Goal: Transaction & Acquisition: Book appointment/travel/reservation

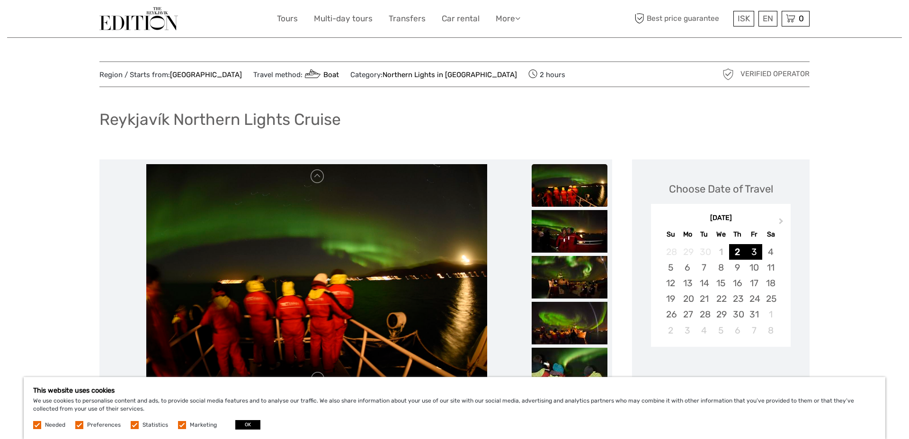
click at [752, 255] on div "3" at bounding box center [753, 252] width 17 height 16
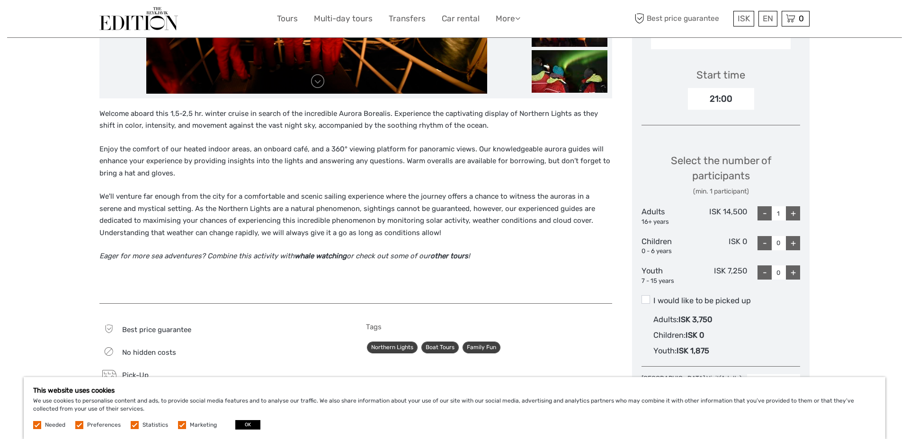
scroll to position [300, 0]
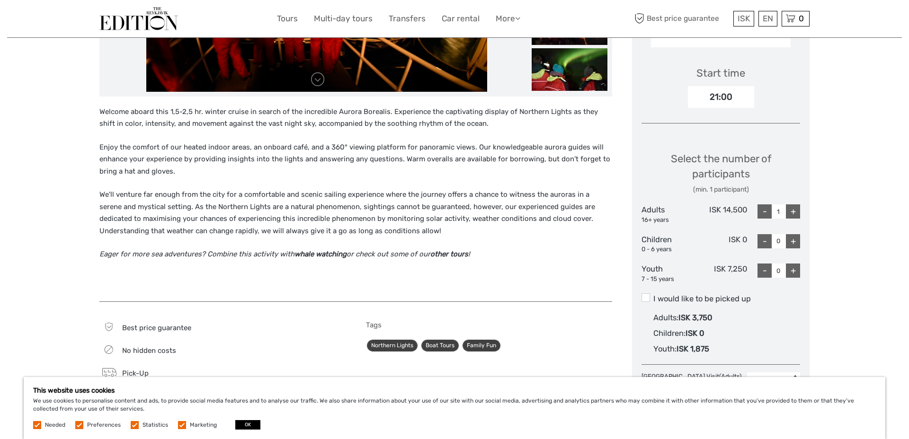
click at [791, 217] on div "+" at bounding box center [793, 211] width 14 height 14
type input "2"
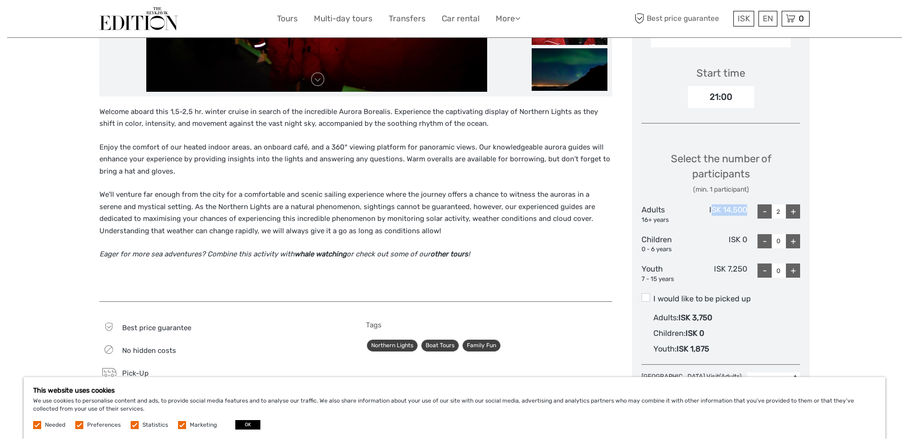
drag, startPoint x: 754, startPoint y: 207, endPoint x: 710, endPoint y: 208, distance: 44.0
click at [710, 208] on div "Adults 16+ years ISK 14,500 - 2 +" at bounding box center [720, 214] width 159 height 20
copy div "SK 14,500"
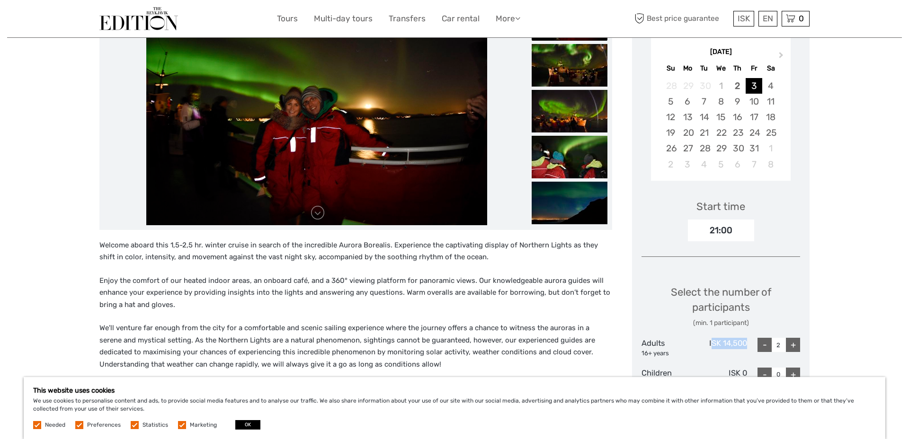
scroll to position [91, 0]
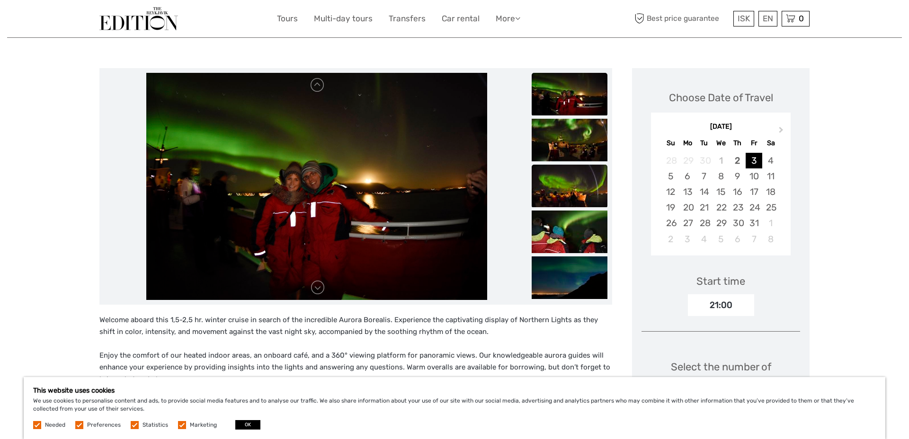
click at [567, 196] on img at bounding box center [570, 186] width 76 height 43
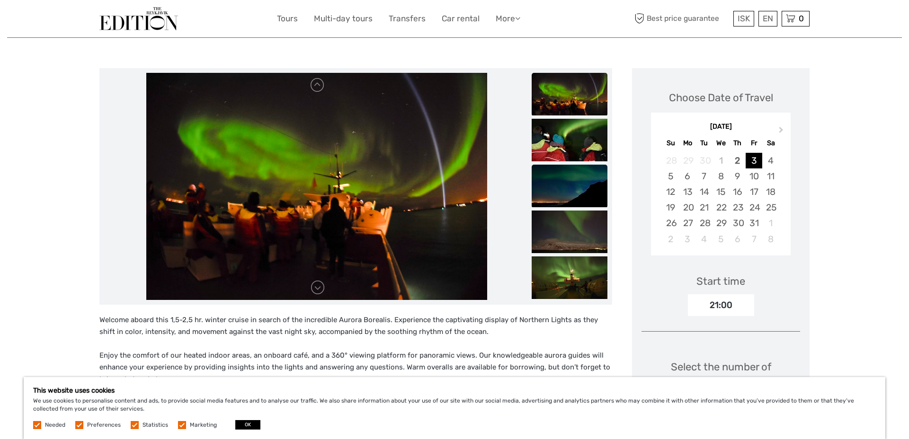
click at [561, 202] on img at bounding box center [570, 186] width 76 height 43
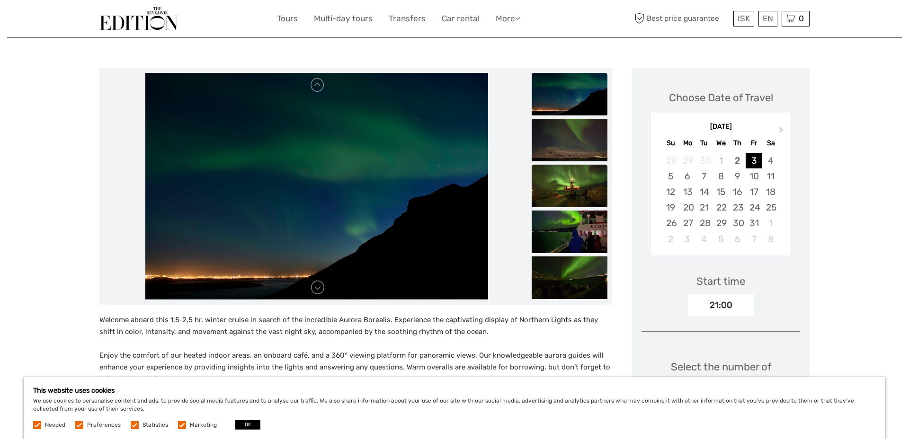
click at [575, 199] on img at bounding box center [570, 186] width 76 height 43
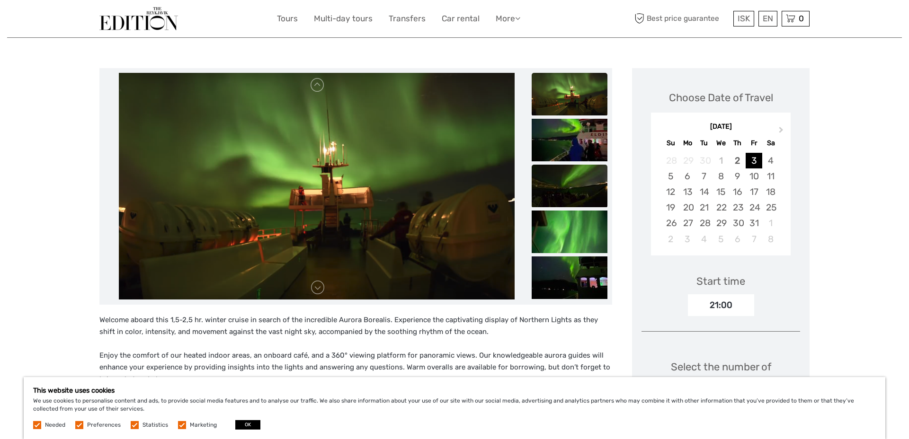
click at [570, 197] on img at bounding box center [570, 186] width 76 height 43
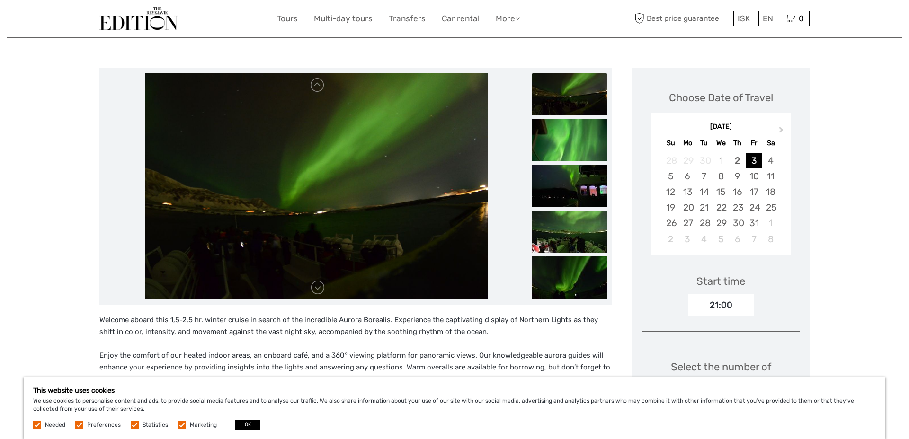
click at [586, 231] on img at bounding box center [570, 232] width 76 height 43
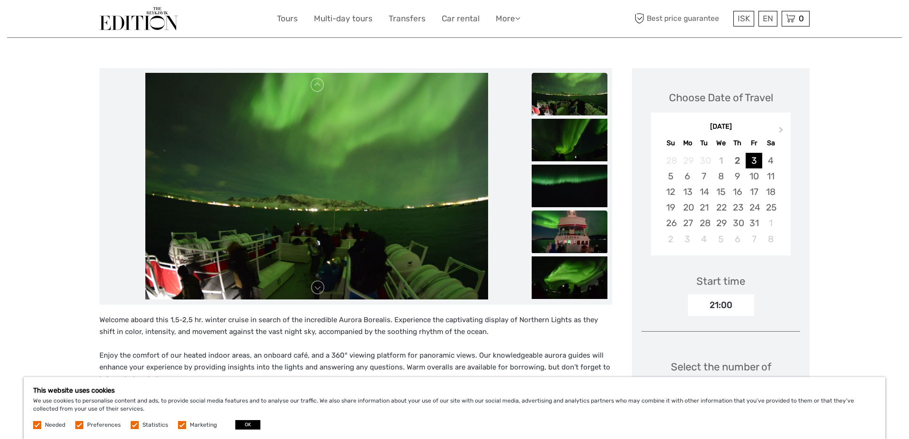
click at [584, 243] on img at bounding box center [570, 232] width 76 height 43
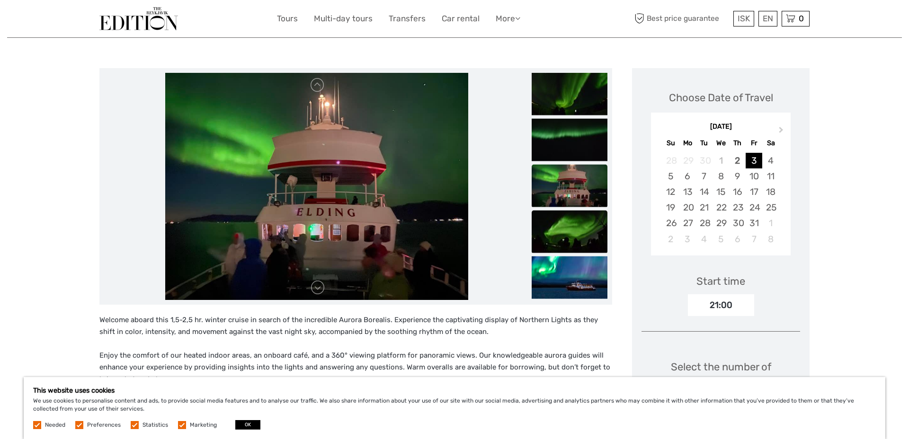
click at [579, 239] on img at bounding box center [570, 231] width 76 height 43
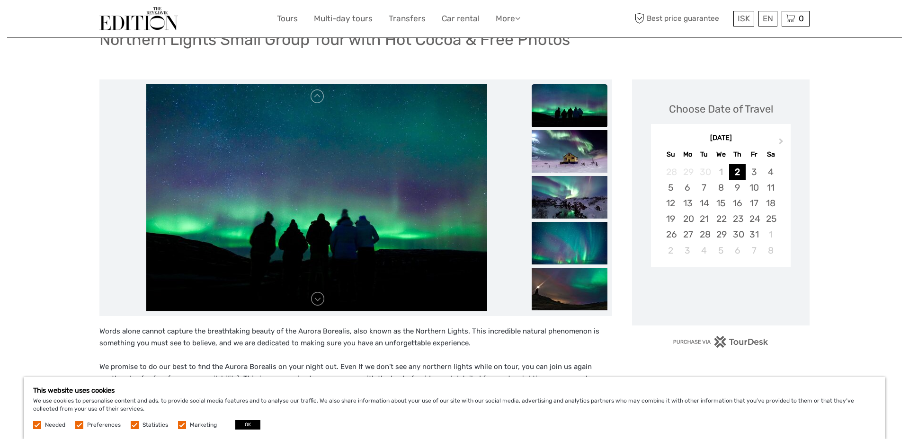
scroll to position [102, 0]
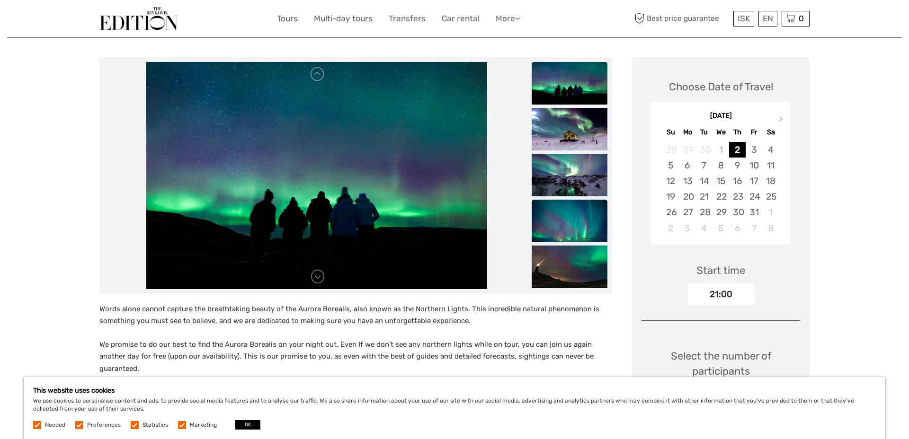
click at [568, 200] on img at bounding box center [570, 221] width 76 height 43
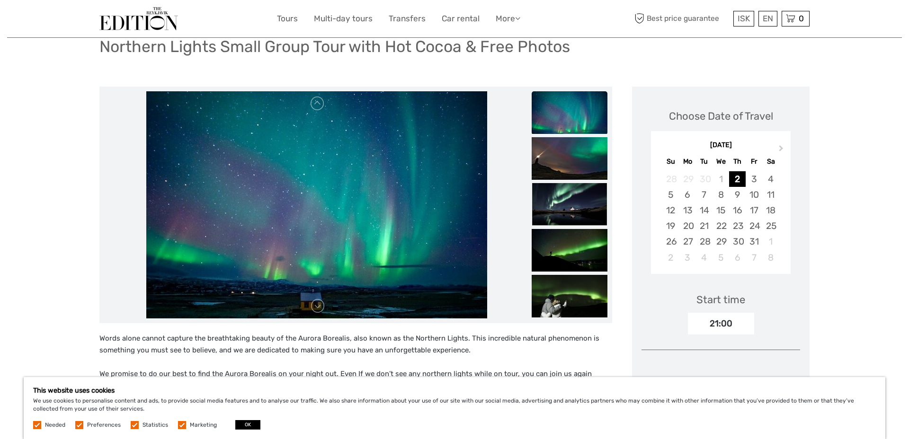
scroll to position [45, 0]
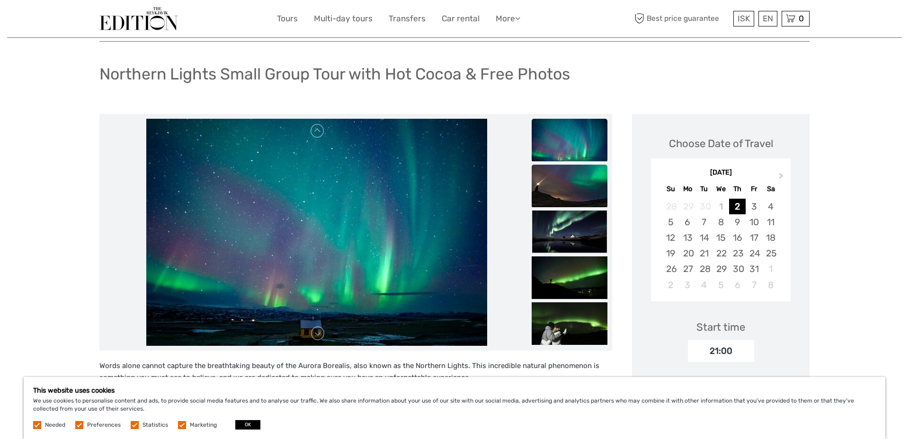
click at [574, 185] on img at bounding box center [570, 186] width 76 height 43
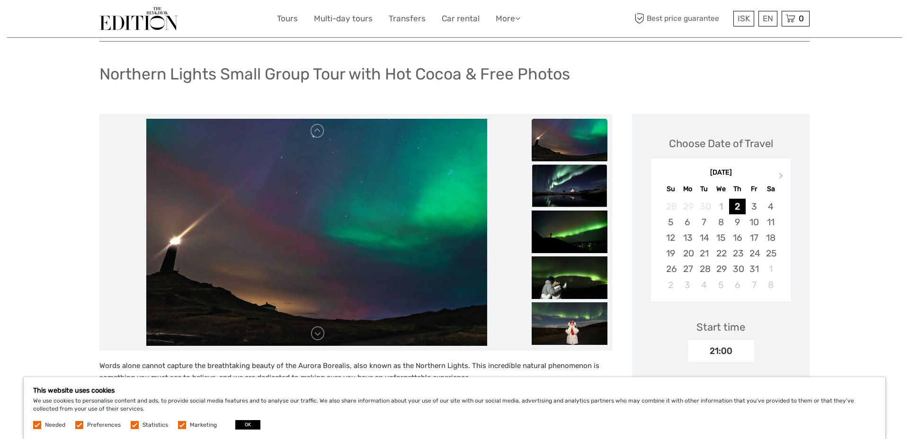
click at [575, 199] on img at bounding box center [570, 186] width 76 height 43
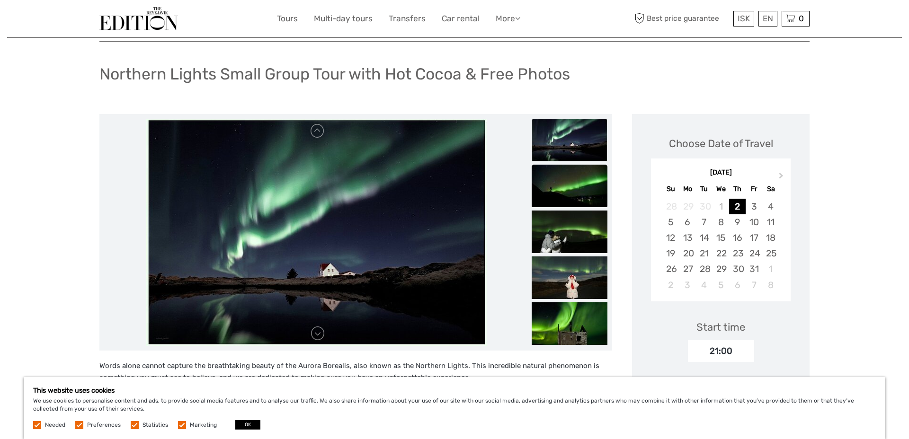
click at [577, 199] on img at bounding box center [570, 186] width 76 height 43
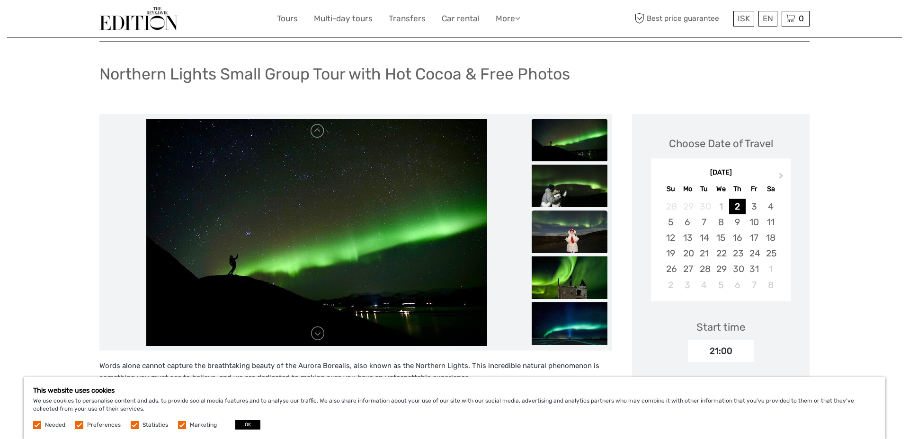
click at [577, 237] on img at bounding box center [570, 232] width 76 height 43
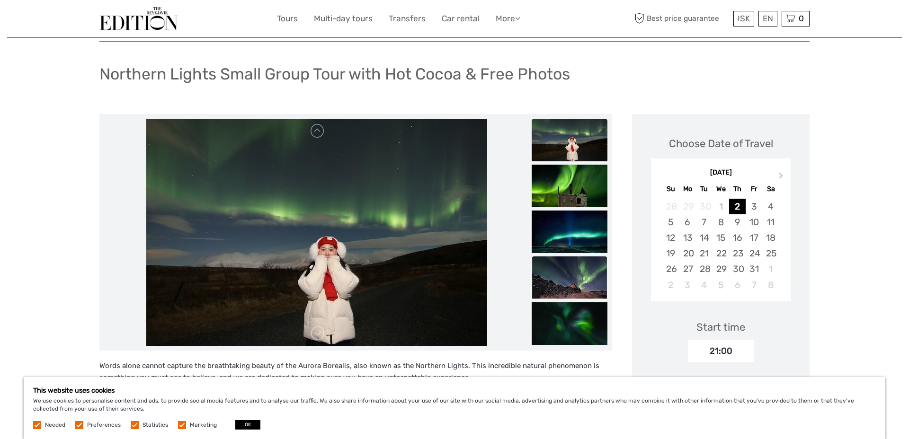
click at [577, 266] on img at bounding box center [570, 278] width 76 height 43
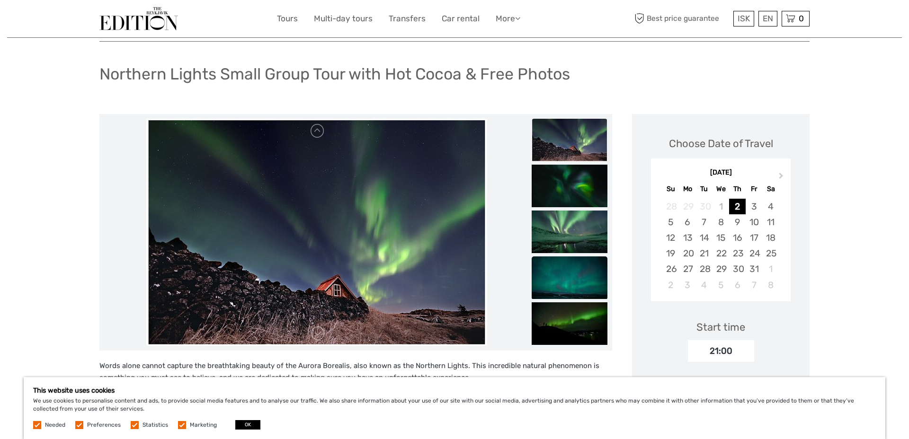
click at [577, 297] on img at bounding box center [570, 278] width 76 height 43
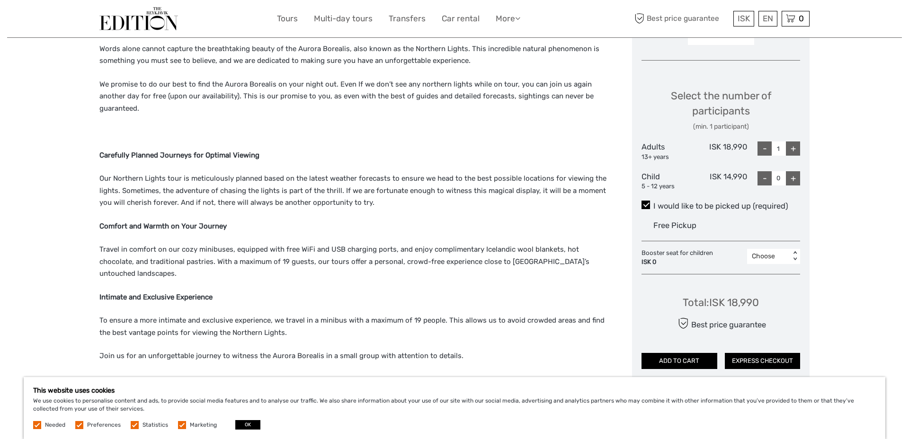
scroll to position [361, 0]
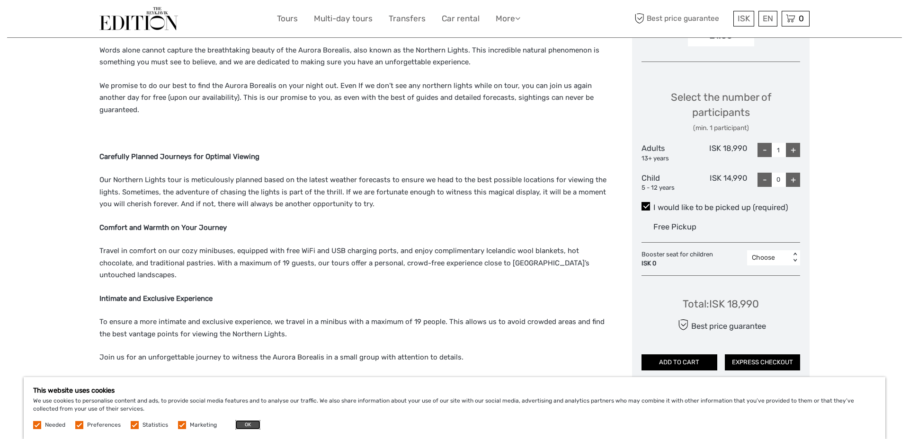
click at [244, 424] on button "OK" at bounding box center [247, 424] width 25 height 9
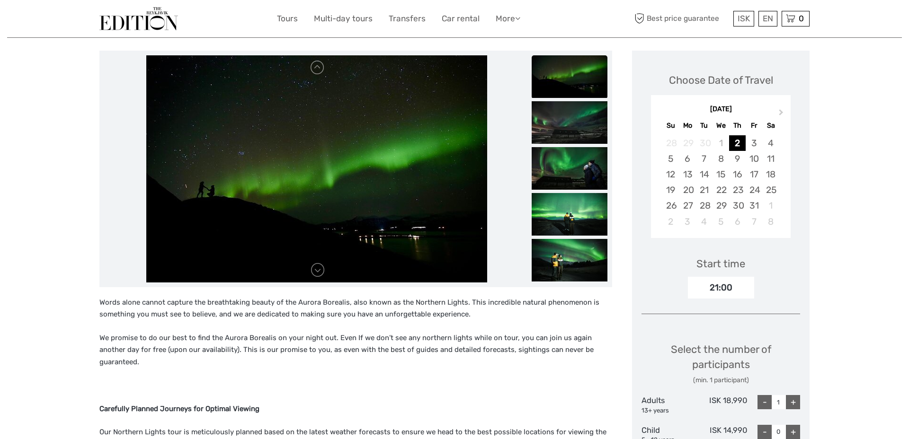
scroll to position [0, 0]
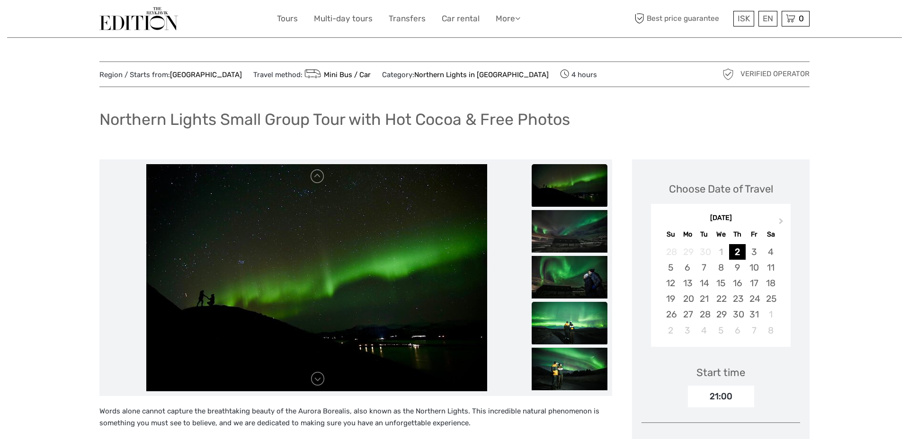
click at [569, 322] on img at bounding box center [570, 323] width 76 height 43
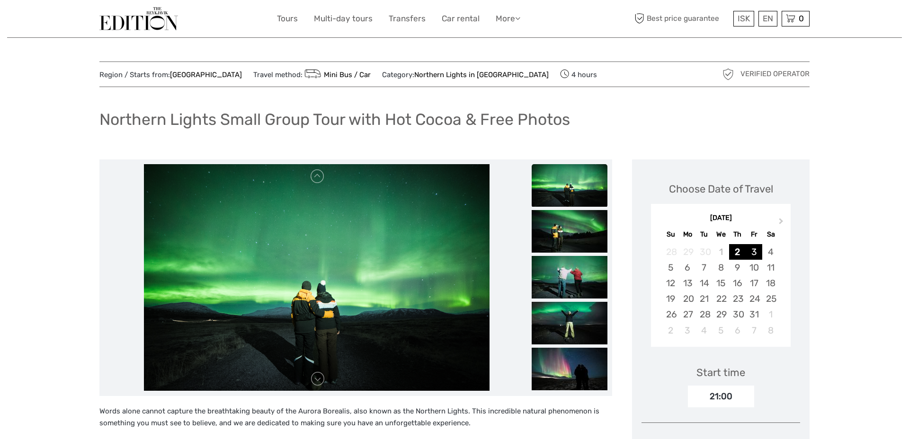
click at [749, 250] on div "3" at bounding box center [753, 252] width 17 height 16
click at [772, 250] on div "4" at bounding box center [770, 252] width 17 height 16
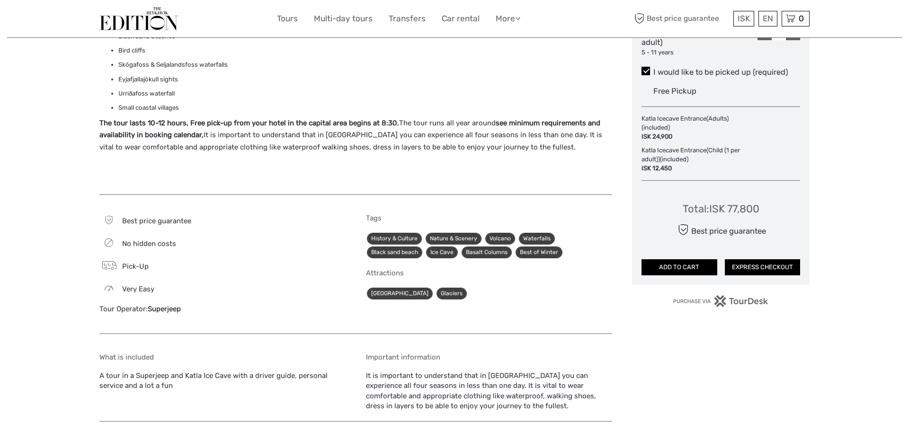
scroll to position [292, 0]
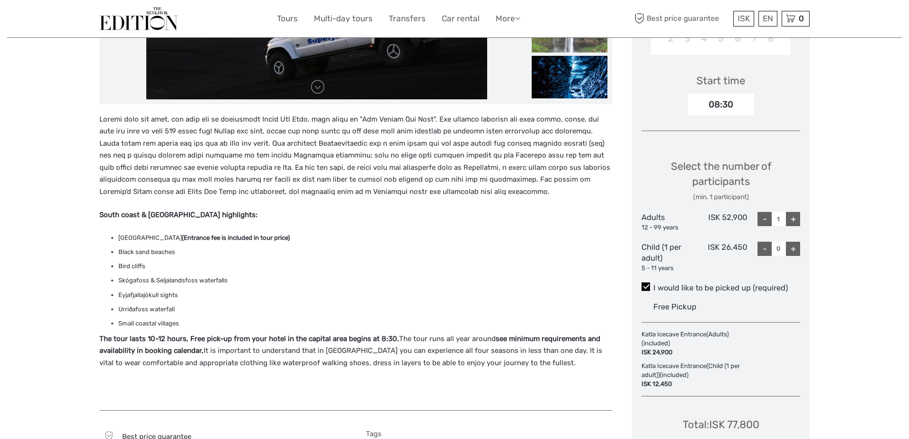
click at [795, 220] on div "+" at bounding box center [793, 219] width 14 height 14
type input "2"
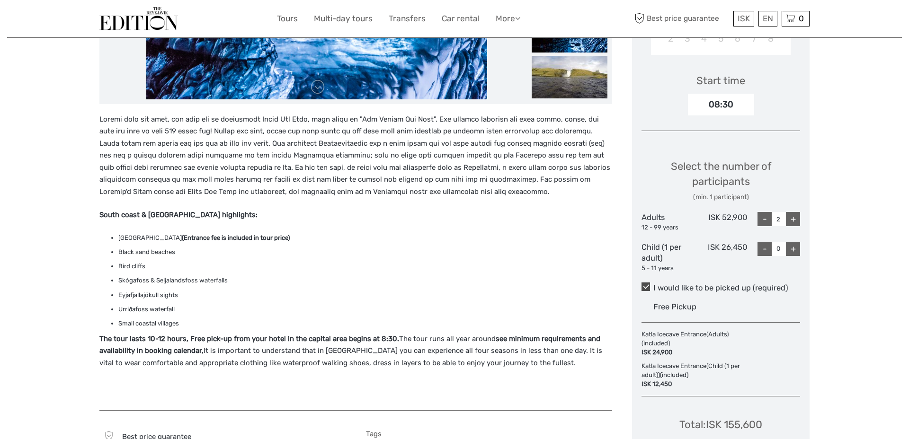
click at [643, 287] on span at bounding box center [645, 287] width 9 height 9
click at [653, 284] on input "I would like to be picked up (required)" at bounding box center [653, 284] width 0 height 0
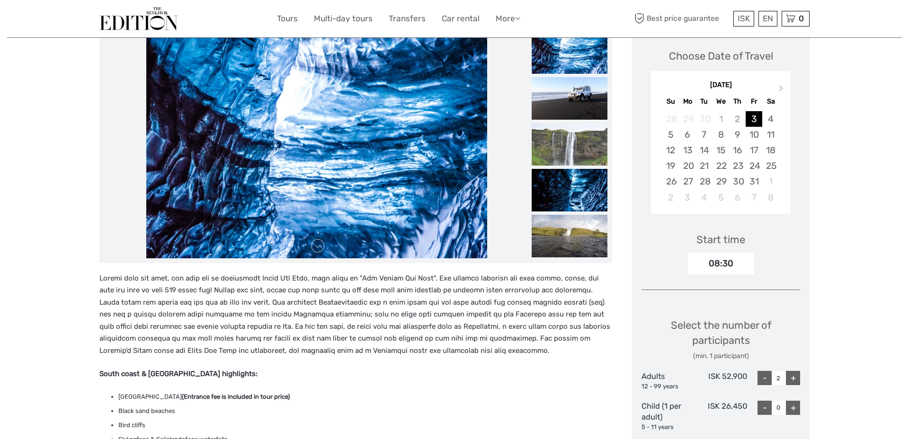
scroll to position [0, 0]
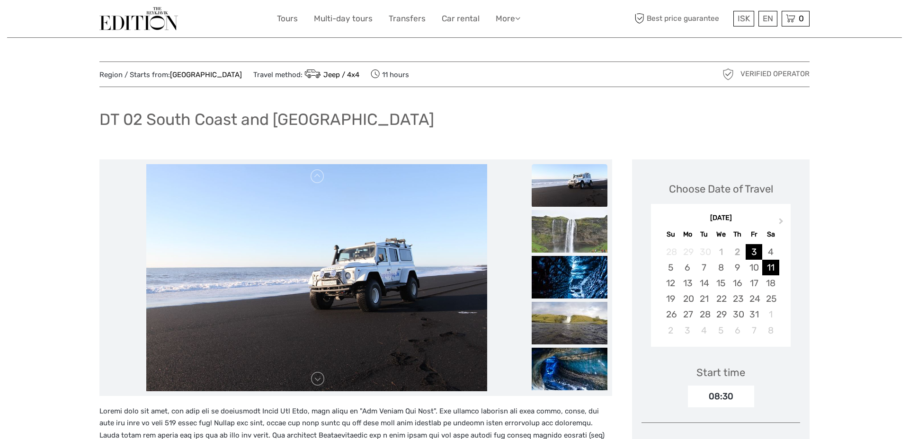
click at [768, 260] on div "11" at bounding box center [770, 268] width 17 height 16
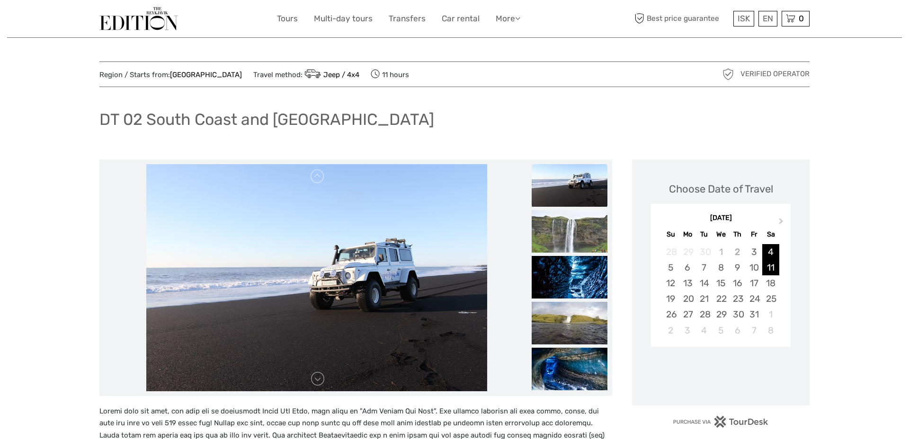
click at [768, 253] on div "4" at bounding box center [770, 252] width 17 height 16
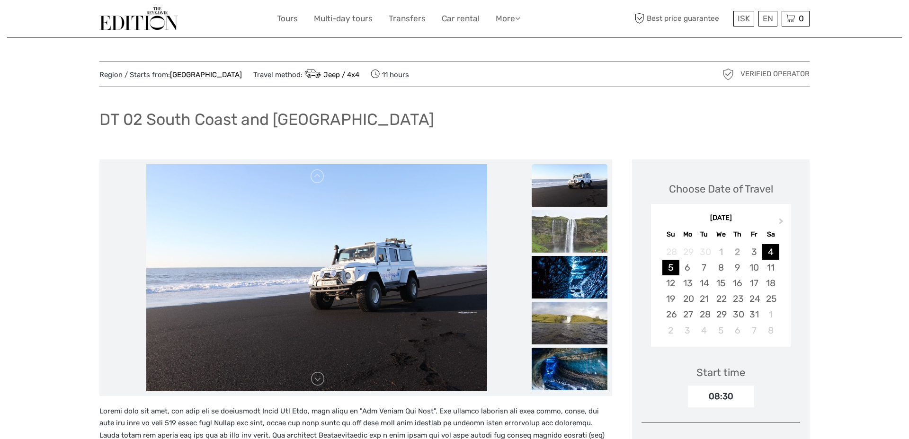
click at [666, 272] on div "5" at bounding box center [670, 268] width 17 height 16
click at [679, 271] on div "6" at bounding box center [687, 268] width 17 height 16
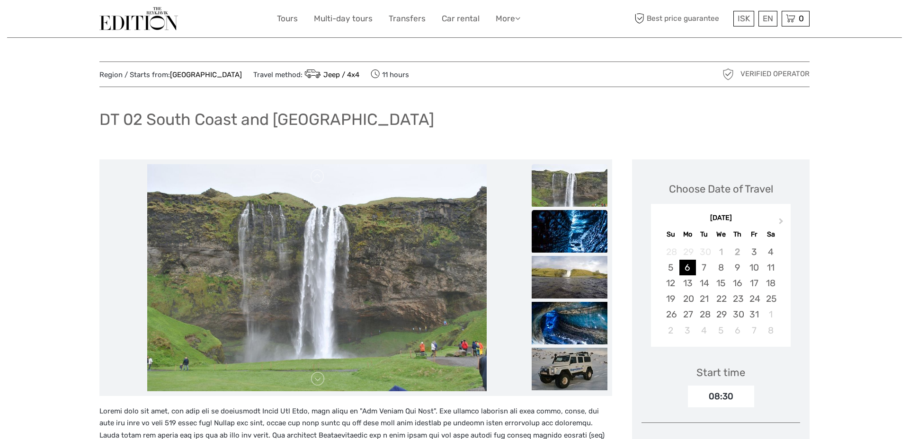
click at [566, 277] on img at bounding box center [570, 277] width 76 height 43
